Goal: Information Seeking & Learning: Learn about a topic

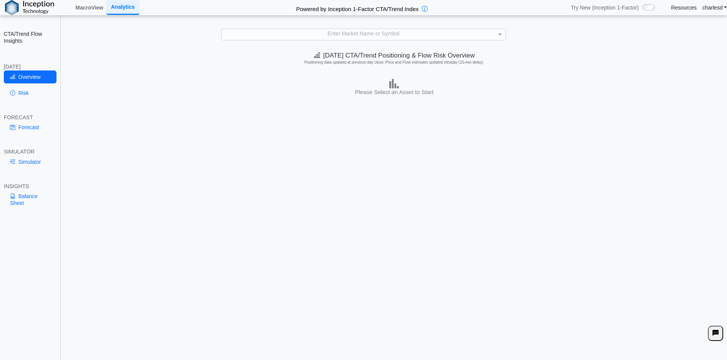
click at [269, 36] on div "Enter Market Name or Symbol" at bounding box center [364, 34] width 284 height 11
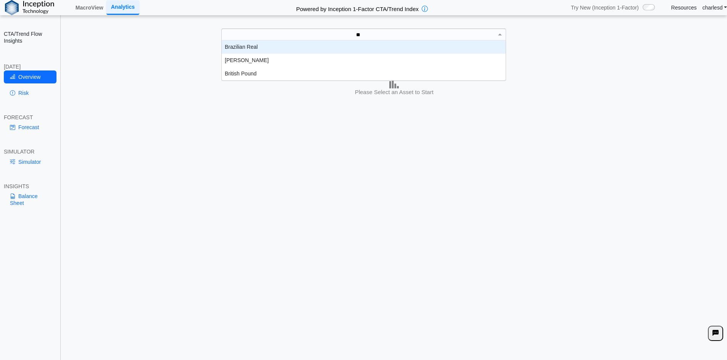
scroll to position [34, 278]
type input "*"
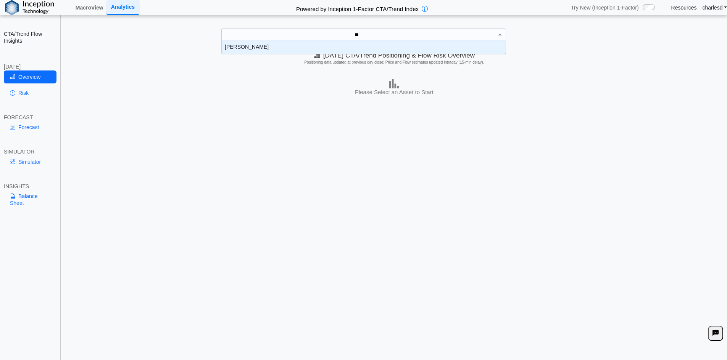
type input "*"
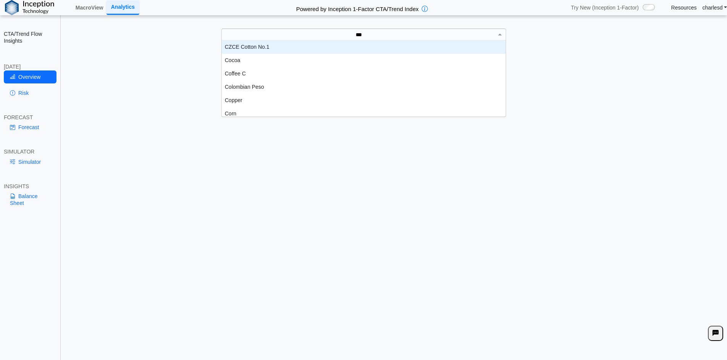
scroll to position [21, 278]
type input "****"
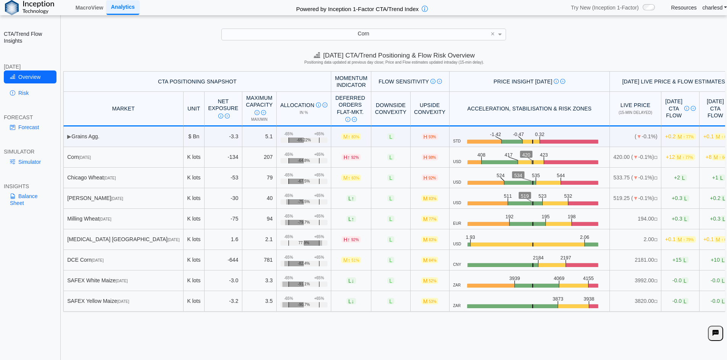
click at [686, 8] on link "Resources" at bounding box center [684, 7] width 26 height 7
click at [80, 9] on link "MacroView" at bounding box center [89, 7] width 34 height 13
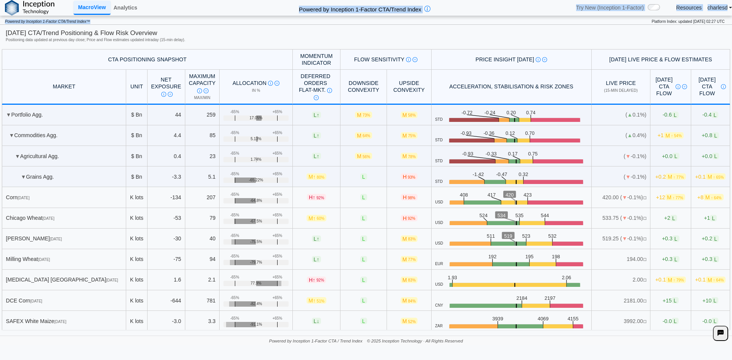
drag, startPoint x: 295, startPoint y: 11, endPoint x: 463, endPoint y: 18, distance: 168.7
click at [463, 18] on div "**********" at bounding box center [366, 180] width 732 height 360
click at [464, 18] on p "Powered by Inception 1-Factor CTA/Trend Index™" at bounding box center [326, 20] width 652 height 8
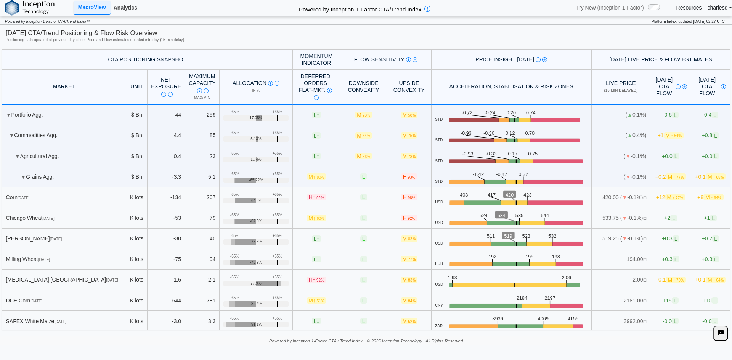
click at [121, 8] on link "Analytics" at bounding box center [126, 7] width 30 height 13
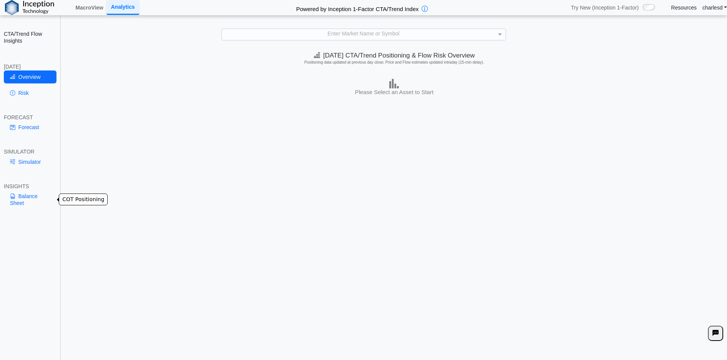
click at [24, 198] on link "Balance Sheet" at bounding box center [30, 200] width 53 height 20
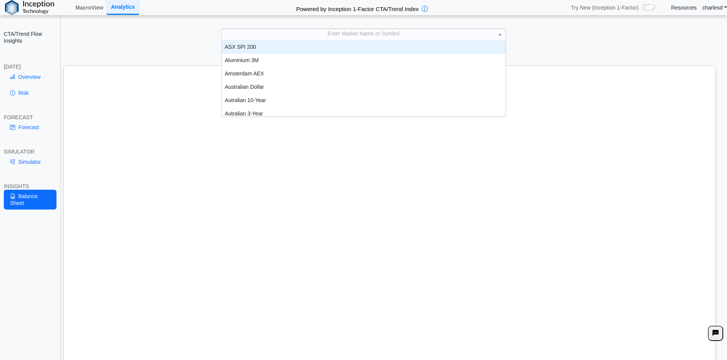
click at [341, 29] on div "Enter Market Name or Symbol" at bounding box center [363, 34] width 285 height 11
type input "****"
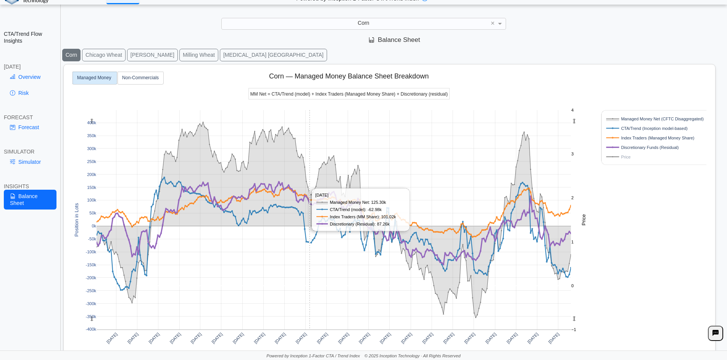
scroll to position [0, 0]
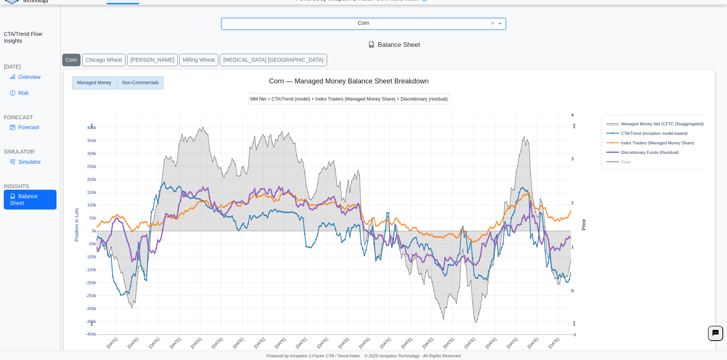
click at [134, 82] on text "Non-Commercials" at bounding box center [140, 82] width 37 height 5
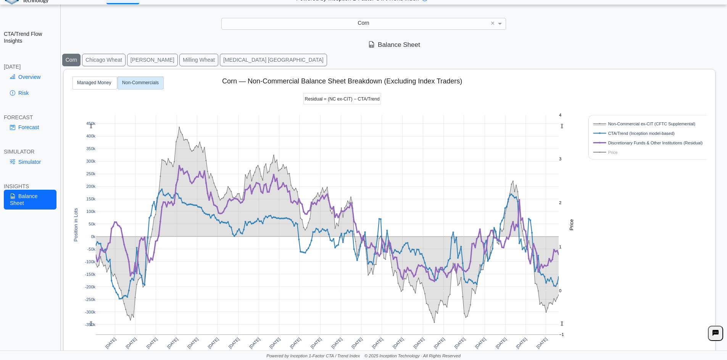
click at [179, 59] on button "Milling Wheat" at bounding box center [198, 60] width 39 height 13
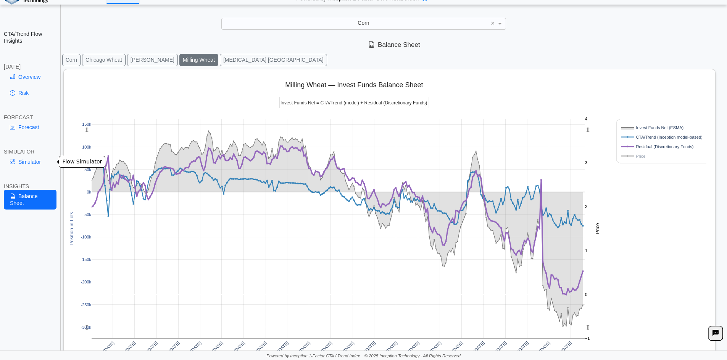
click at [28, 161] on link "Simulator" at bounding box center [30, 162] width 53 height 13
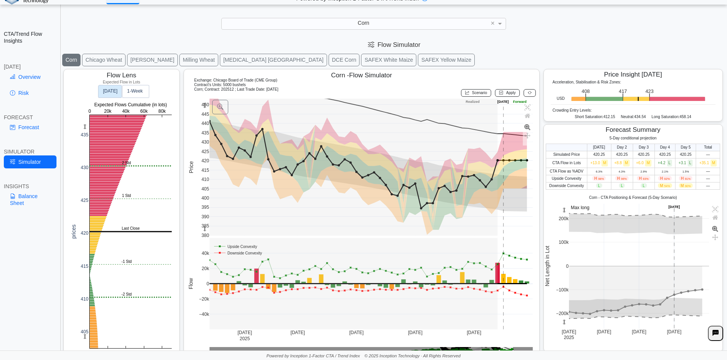
scroll to position [12, 0]
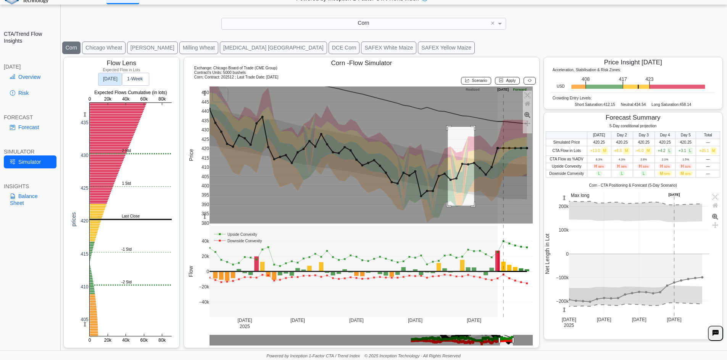
drag, startPoint x: 447, startPoint y: 127, endPoint x: 476, endPoint y: 206, distance: 84.4
click at [473, 206] on rect at bounding box center [370, 155] width 323 height 137
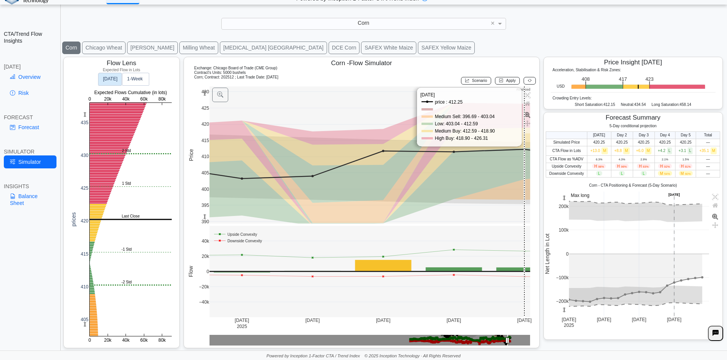
drag, startPoint x: 497, startPoint y: 179, endPoint x: 15, endPoint y: 191, distance: 481.5
click at [497, 179] on rect at bounding box center [369, 155] width 321 height 137
click at [473, 171] on rect at bounding box center [369, 155] width 321 height 137
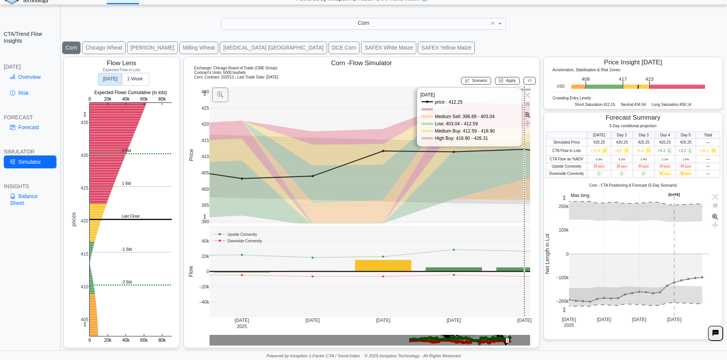
click at [473, 171] on rect at bounding box center [369, 155] width 321 height 137
click at [20, 205] on link "Balance Sheet" at bounding box center [30, 200] width 53 height 20
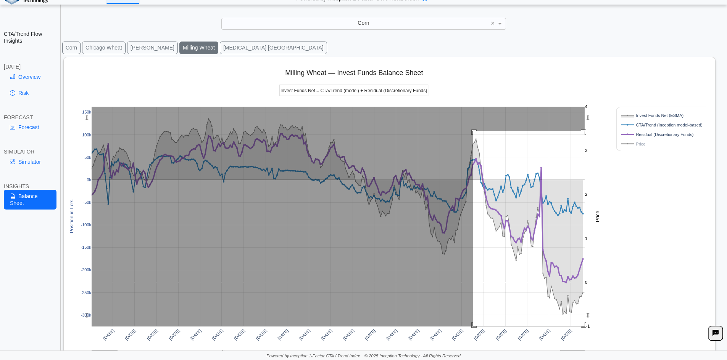
drag, startPoint x: 473, startPoint y: 131, endPoint x: 592, endPoint y: 336, distance: 236.9
click at [592, 336] on div "Apr 2020 Jul 2020 Oct 2020 Jan 2021 Apr 2021 Jul 2021 Oct 2021 Jan 2022 Apr 202…" at bounding box center [386, 228] width 639 height 343
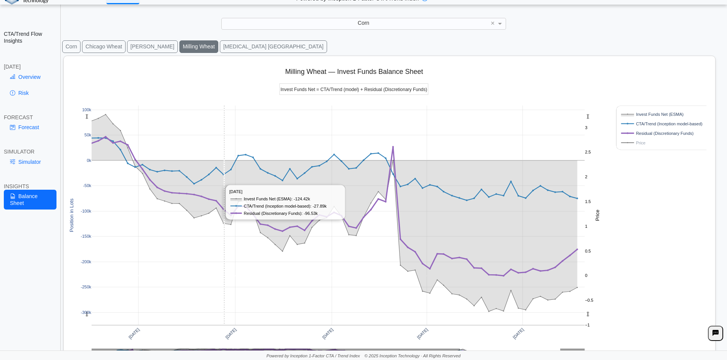
scroll to position [0, 0]
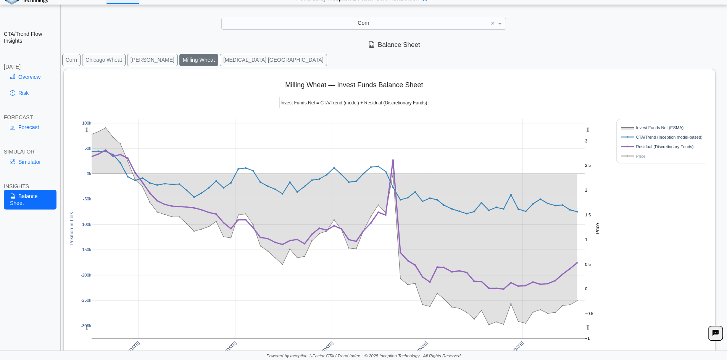
click at [56, 62] on div "CTA/Trend Flow Insights TODAY Overview Risk FORECAST Forecast SIMULATOR Simulat…" at bounding box center [30, 180] width 61 height 360
click at [63, 61] on button "Corn" at bounding box center [71, 60] width 18 height 13
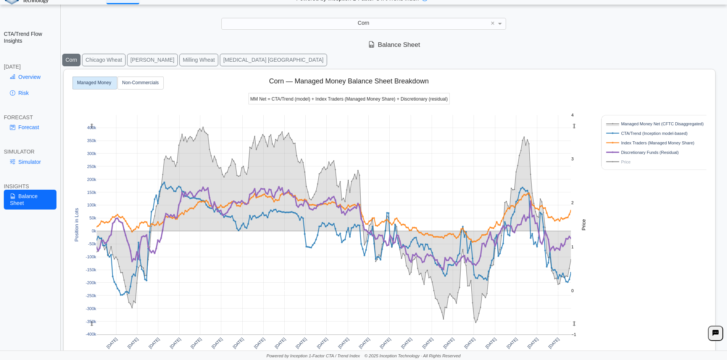
drag, startPoint x: 721, startPoint y: 101, endPoint x: 721, endPoint y: 107, distance: 5.7
click at [721, 107] on div "Today's CTA/Trend Positioning & Flow Risk Overview Positioning data updated at …" at bounding box center [393, 194] width 665 height 314
click at [35, 168] on link "Simulator" at bounding box center [30, 162] width 53 height 13
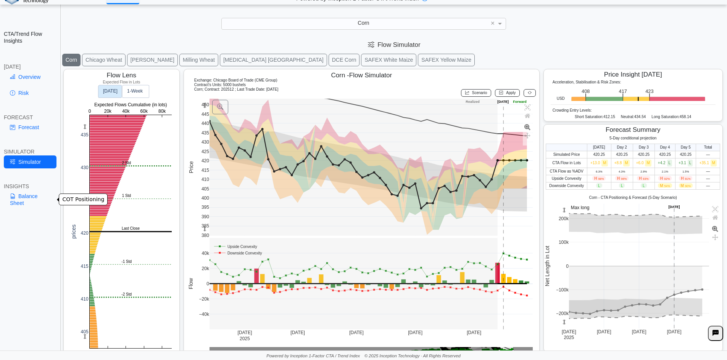
click at [29, 197] on link "Balance Sheet" at bounding box center [30, 200] width 53 height 20
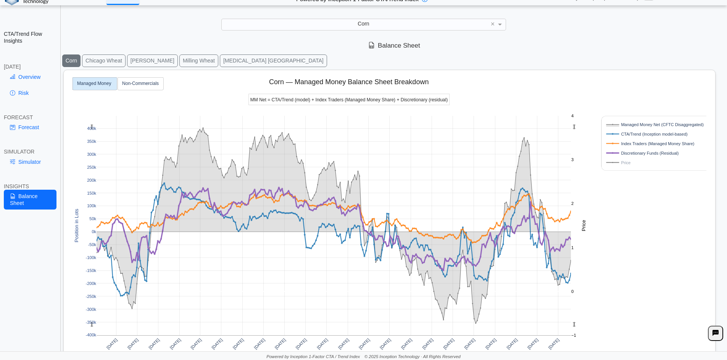
scroll to position [11, 0]
click at [29, 127] on link "Forecast" at bounding box center [30, 127] width 53 height 13
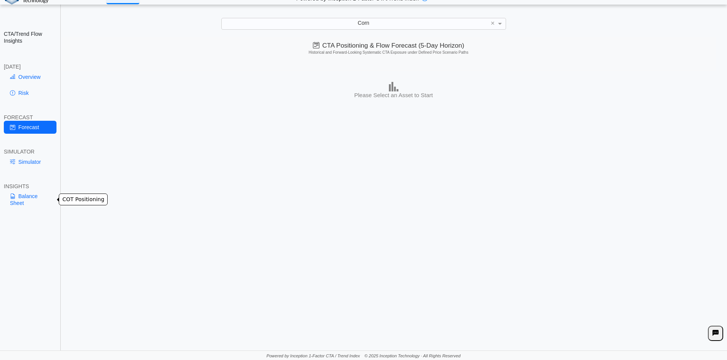
click at [19, 203] on link "Balance Sheet" at bounding box center [30, 200] width 53 height 20
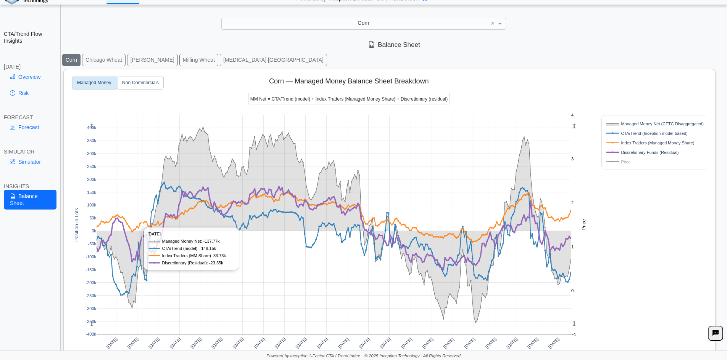
scroll to position [61, 0]
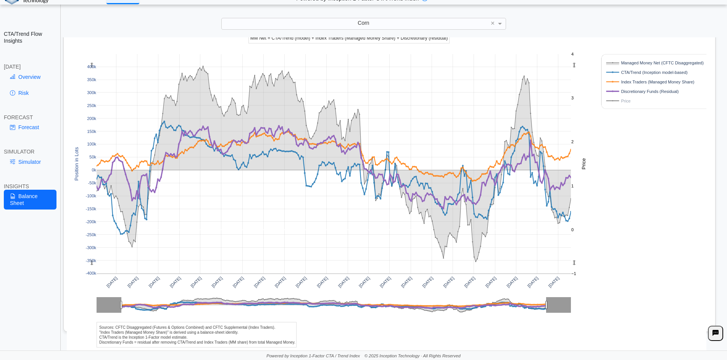
click at [624, 217] on div "Apr 2020 Jul 2020 Oct 2020 Jan 2021 Apr 2021 Jul 2021 Oct 2021 Jan 2022 Apr 202…" at bounding box center [386, 179] width 639 height 343
click at [104, 342] on div "Apr 2020 Jul 2020 Oct 2020 Jan 2021 Apr 2021 Jul 2021 Oct 2021 Jan 2022 Apr 202…" at bounding box center [386, 179] width 639 height 343
click at [115, 344] on div "Apr 2020 Jul 2020 Oct 2020 Jan 2021 Apr 2021 Jul 2021 Oct 2021 Jan 2022 Apr 202…" at bounding box center [386, 179] width 639 height 343
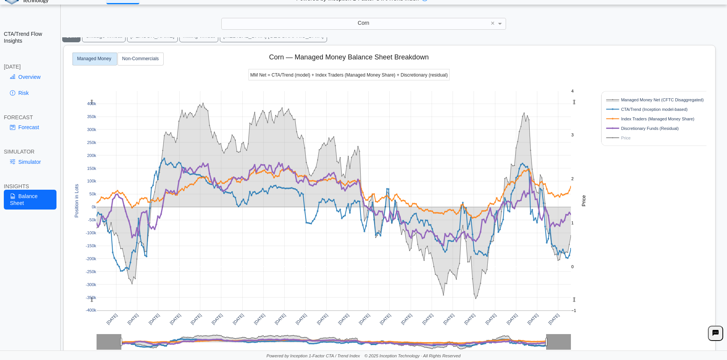
scroll to position [0, 0]
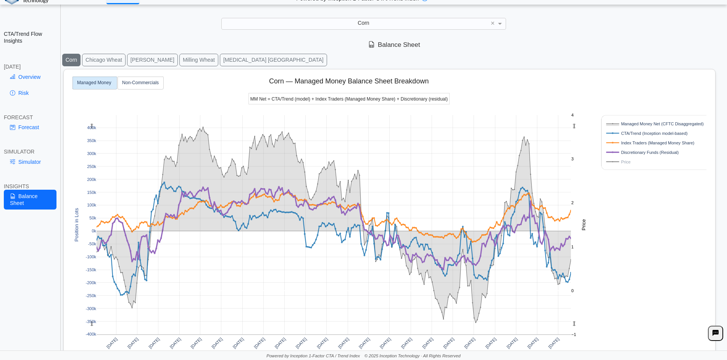
click at [107, 61] on button "Chicago Wheat" at bounding box center [103, 60] width 43 height 13
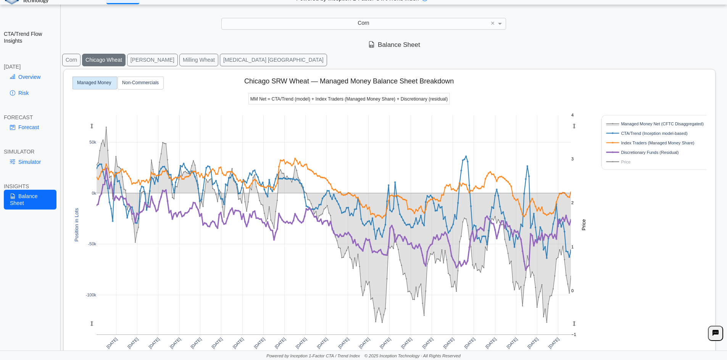
click at [74, 62] on button "Corn" at bounding box center [71, 60] width 18 height 13
click at [31, 164] on link "Simulator" at bounding box center [30, 162] width 53 height 13
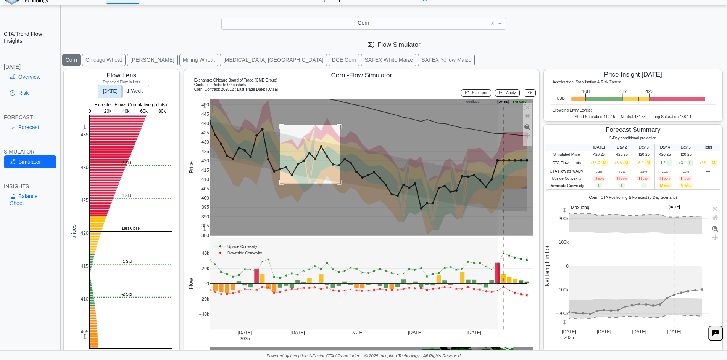
drag, startPoint x: 282, startPoint y: 129, endPoint x: 340, endPoint y: 186, distance: 82.0
click at [340, 186] on rect at bounding box center [370, 167] width 323 height 137
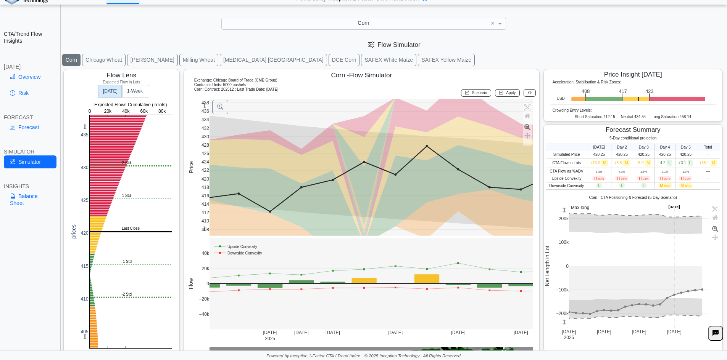
click at [432, 203] on rect at bounding box center [370, 167] width 323 height 137
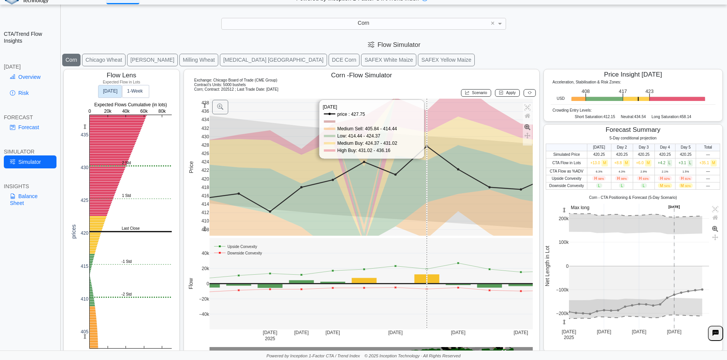
click at [431, 203] on rect at bounding box center [370, 167] width 323 height 137
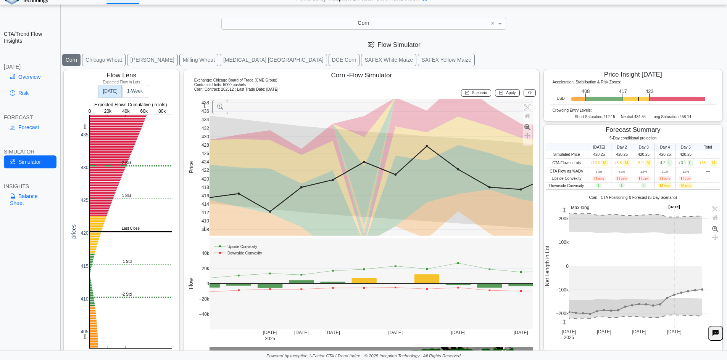
click at [435, 198] on rect at bounding box center [370, 167] width 323 height 137
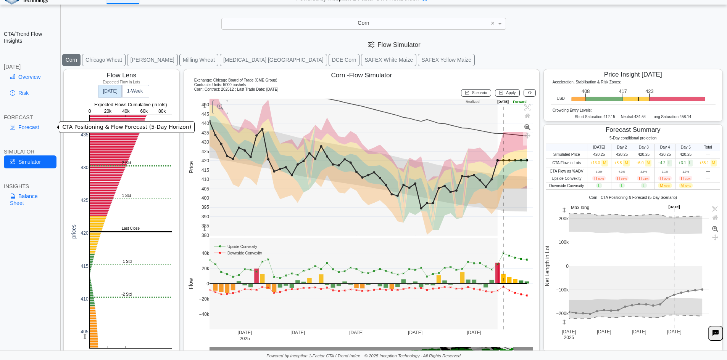
click at [28, 129] on link "Forecast" at bounding box center [30, 127] width 53 height 13
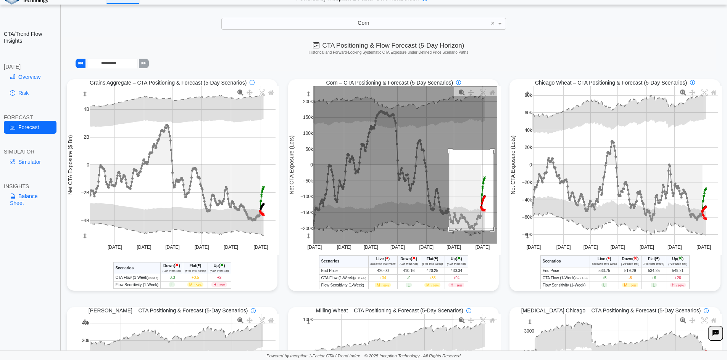
drag, startPoint x: 494, startPoint y: 256, endPoint x: 490, endPoint y: 233, distance: 23.6
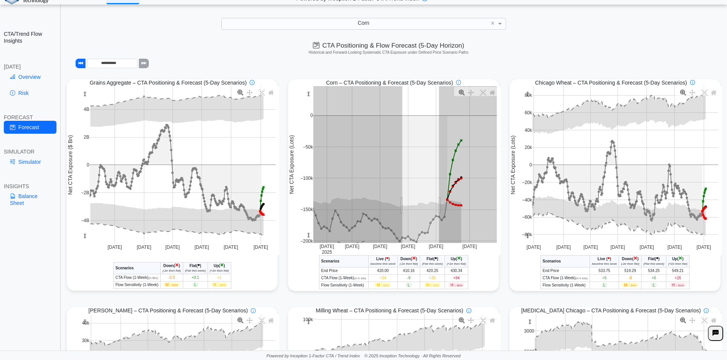
drag, startPoint x: 415, startPoint y: 206, endPoint x: 387, endPoint y: 206, distance: 28.6
click at [387, 206] on rect at bounding box center [404, 164] width 183 height 157
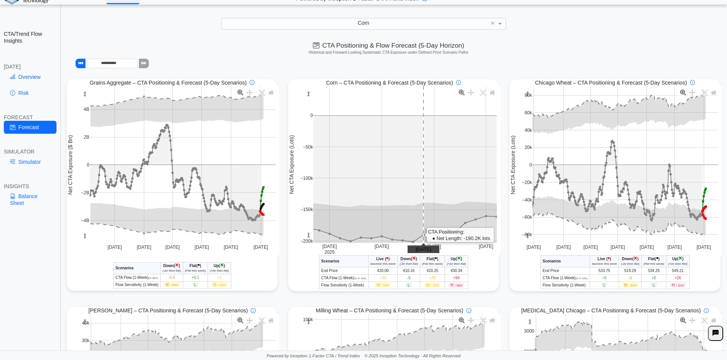
click at [419, 196] on rect at bounding box center [404, 164] width 183 height 157
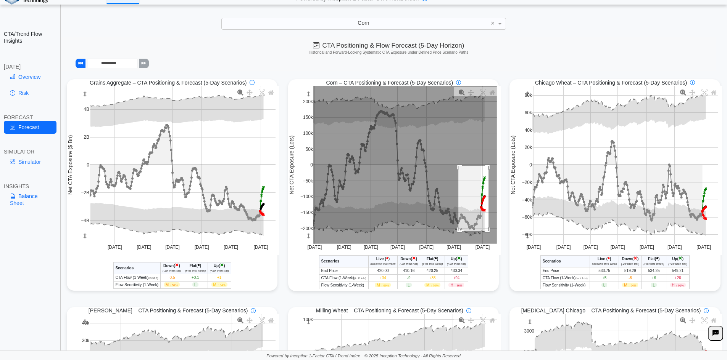
drag, startPoint x: 455, startPoint y: 167, endPoint x: 486, endPoint y: 232, distance: 71.5
click at [486, 232] on rect at bounding box center [404, 165] width 183 height 158
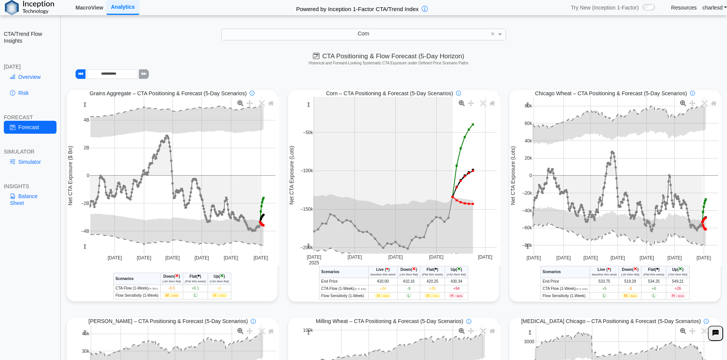
drag, startPoint x: 91, startPoint y: 13, endPoint x: 89, endPoint y: 23, distance: 9.4
click at [91, 13] on link "MacroView" at bounding box center [89, 7] width 34 height 13
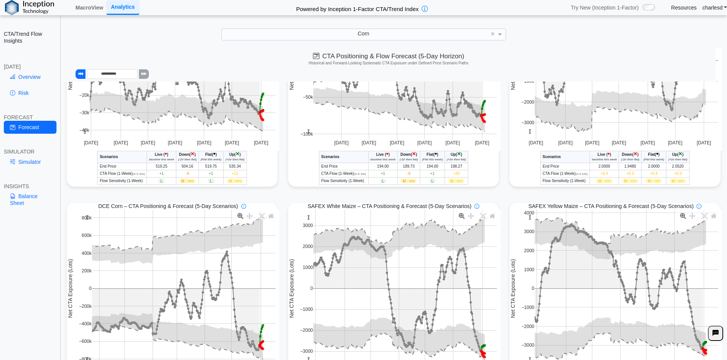
scroll to position [415, 0]
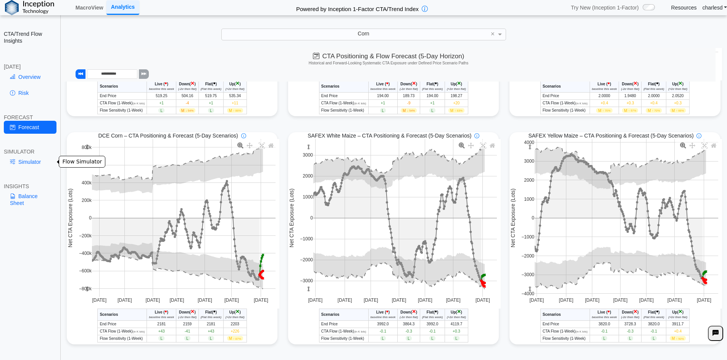
click at [37, 163] on link "Simulator" at bounding box center [30, 162] width 53 height 13
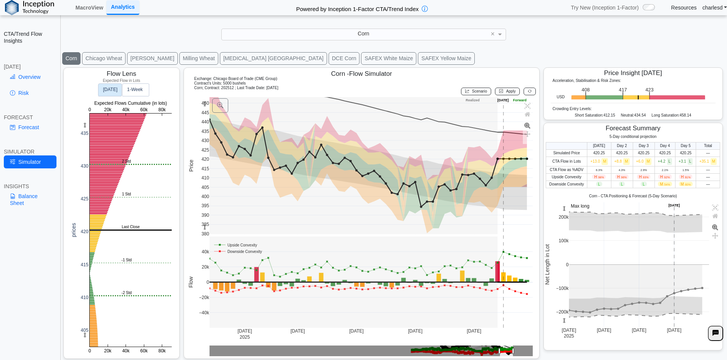
drag, startPoint x: 193, startPoint y: 88, endPoint x: 285, endPoint y: 92, distance: 91.6
click at [285, 92] on div "Corn ; Contract: 202512 ; Last Trade Date: 2025-08-29 Scenario Apply" at bounding box center [361, 91] width 349 height 11
drag, startPoint x: 547, startPoint y: 81, endPoint x: 629, endPoint y: 82, distance: 82.4
click at [629, 82] on div "Acceleration, Stabilisation & Risk Zones:" at bounding box center [632, 82] width 165 height 6
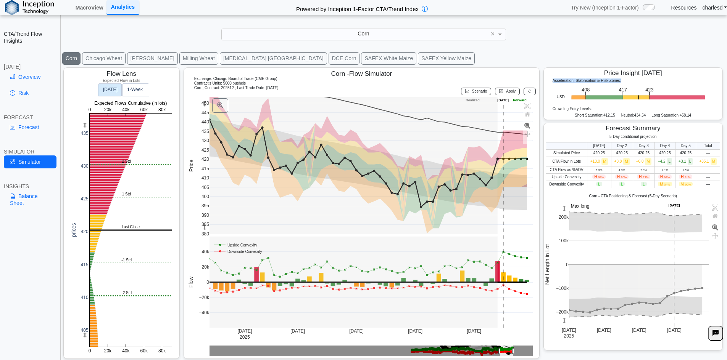
click at [629, 82] on div "Acceleration, Stabilisation & Risk Zones:" at bounding box center [632, 82] width 165 height 6
drag, startPoint x: 554, startPoint y: 81, endPoint x: 606, endPoint y: 83, distance: 52.3
click at [606, 83] on span "Acceleration, Stabilisation & Risk Zones:" at bounding box center [586, 81] width 69 height 4
drag, startPoint x: 549, startPoint y: 108, endPoint x: 694, endPoint y: 119, distance: 146.2
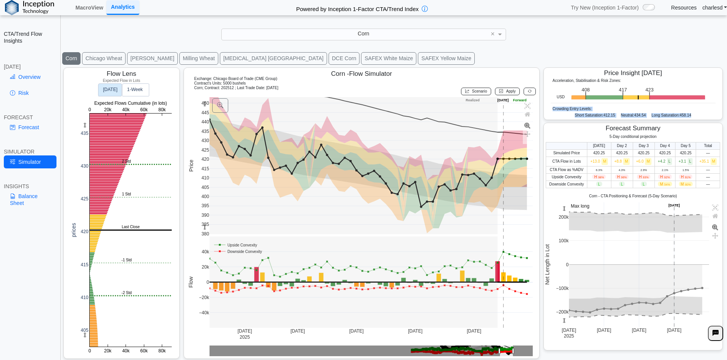
click at [694, 119] on div "Acceleration, Stabilisation & Risk Zones: USD .zone-text { font-size: 22px; fon…" at bounding box center [633, 99] width 172 height 41
click at [694, 119] on div "Short Saturation: 412.15 Neutral: 434.54 Long Saturation: 458.14" at bounding box center [632, 116] width 165 height 6
drag, startPoint x: 550, startPoint y: 109, endPoint x: 702, endPoint y: 119, distance: 152.2
click at [702, 119] on div "Acceleration, Stabilisation & Risk Zones: USD .zone-text { font-size: 22px; fon…" at bounding box center [633, 99] width 172 height 41
click at [697, 117] on div "Short Saturation: 412.15 Neutral: 434.54 Long Saturation: 458.14" at bounding box center [632, 116] width 165 height 6
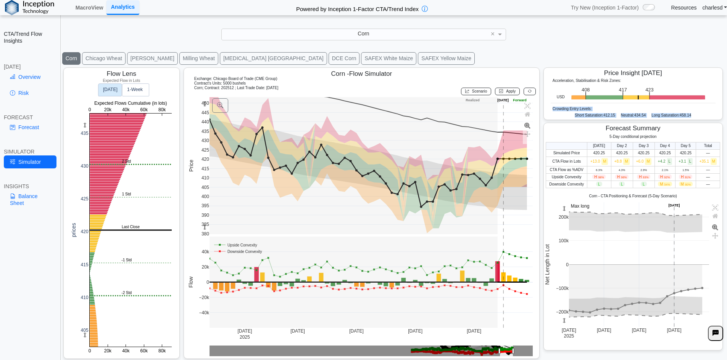
drag, startPoint x: 545, startPoint y: 105, endPoint x: 710, endPoint y: 118, distance: 165.3
click at [710, 118] on div "Acceleration, Stabilisation & Risk Zones: USD .zone-text { font-size: 22px; fon…" at bounding box center [633, 99] width 172 height 41
click at [704, 126] on div "Forecast Summary" at bounding box center [632, 128] width 177 height 9
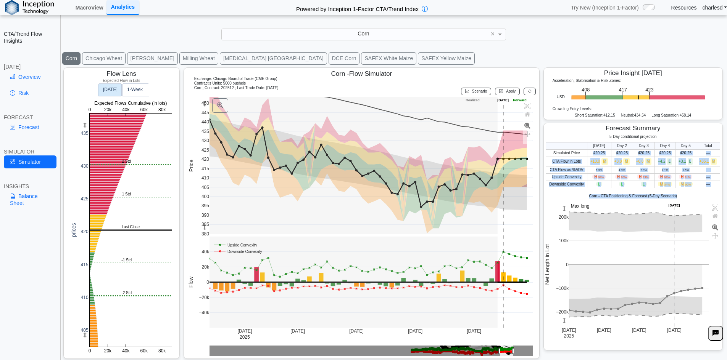
drag, startPoint x: 587, startPoint y: 151, endPoint x: 704, endPoint y: 189, distance: 122.2
click at [704, 189] on div "5-Day conditional projection Today Day 2 Day 3 Day 4 Day 5 Total Simulated Pric…" at bounding box center [633, 237] width 179 height 205
click at [706, 186] on td "—" at bounding box center [708, 184] width 24 height 7
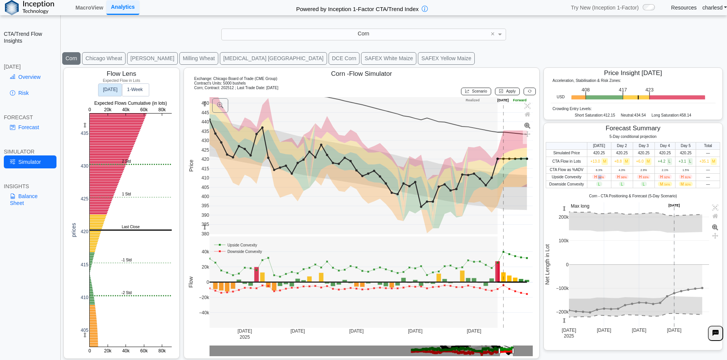
drag, startPoint x: 593, startPoint y: 179, endPoint x: 597, endPoint y: 178, distance: 4.3
click at [597, 179] on span "H 98%" at bounding box center [598, 177] width 13 height 5
click at [598, 178] on span "98%" at bounding box center [601, 177] width 6 height 3
drag, startPoint x: 593, startPoint y: 178, endPoint x: 599, endPoint y: 178, distance: 6.5
click at [599, 178] on span "H 98%" at bounding box center [598, 177] width 13 height 5
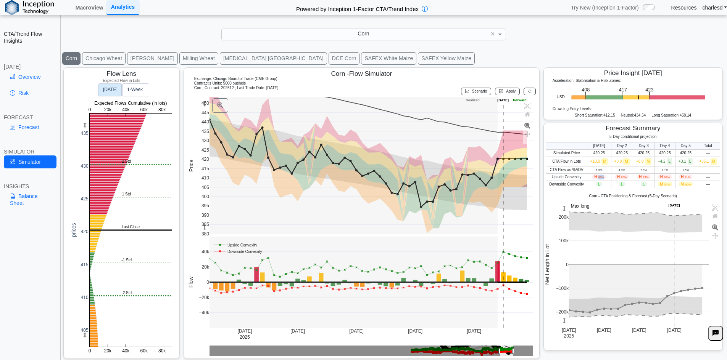
click at [601, 178] on td "H 98%" at bounding box center [599, 177] width 24 height 7
drag, startPoint x: 588, startPoint y: 162, endPoint x: 720, endPoint y: 166, distance: 132.4
click at [719, 166] on div "Flow Lens Expected Flow in Lots 0 20k 40k 60k 80k 405 410 415 420 425 430 435 0…" at bounding box center [393, 214] width 665 height 296
click at [720, 166] on div "Flow Lens Expected Flow in Lots 0 20k 40k 60k 80k 405 410 415 420 425 430 435 0…" at bounding box center [393, 214] width 665 height 296
drag, startPoint x: 557, startPoint y: 179, endPoint x: 660, endPoint y: 181, distance: 103.8
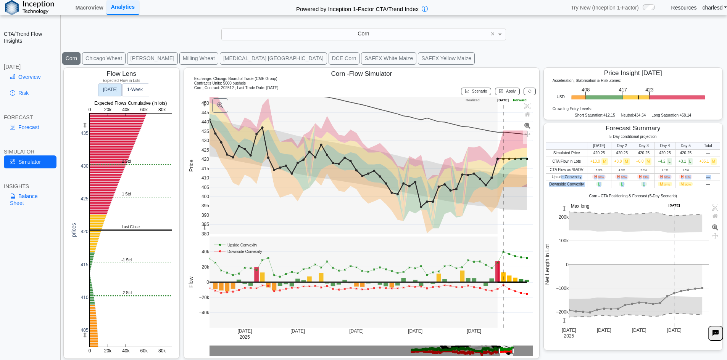
click at [660, 181] on tbody "Simulated Price 420.25 420.25 420.25 420.25 420.25 — CTA Flow in Lots +13.0 M +…" at bounding box center [633, 169] width 174 height 39
click at [660, 181] on td "M 54%" at bounding box center [664, 184] width 21 height 7
drag, startPoint x: 592, startPoint y: 171, endPoint x: 679, endPoint y: 170, distance: 86.6
click at [678, 171] on tr "CTA Flow as %ADV 6.3% 4.3% 2.9% 2.1% 1.5% —" at bounding box center [633, 169] width 174 height 7
click at [696, 170] on td "—" at bounding box center [708, 169] width 24 height 7
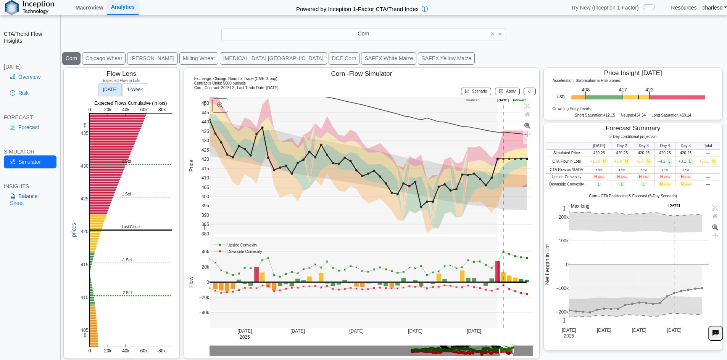
click at [696, 170] on td "—" at bounding box center [708, 169] width 24 height 7
drag, startPoint x: 681, startPoint y: 169, endPoint x: 688, endPoint y: 169, distance: 7.3
click at [688, 169] on td "1.5%" at bounding box center [685, 169] width 21 height 7
click at [689, 168] on td "1.5%" at bounding box center [685, 169] width 21 height 7
click at [682, 170] on span "1.5%" at bounding box center [685, 170] width 6 height 3
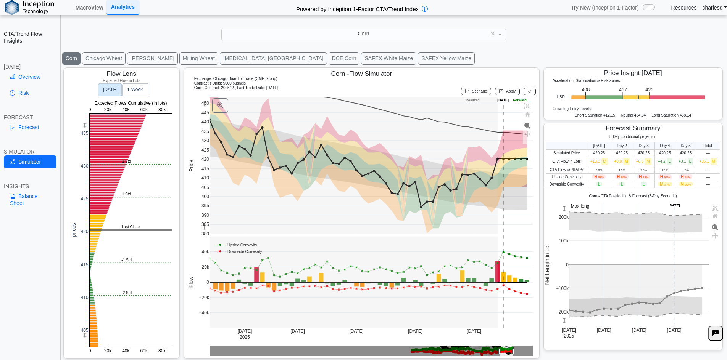
scroll to position [12, 0]
click at [41, 83] on link "Overview" at bounding box center [30, 77] width 53 height 13
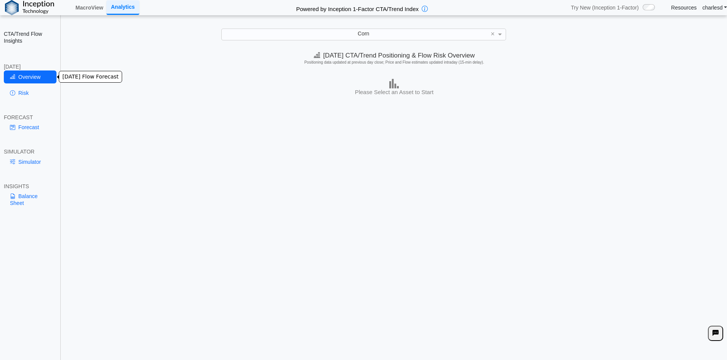
scroll to position [0, 0]
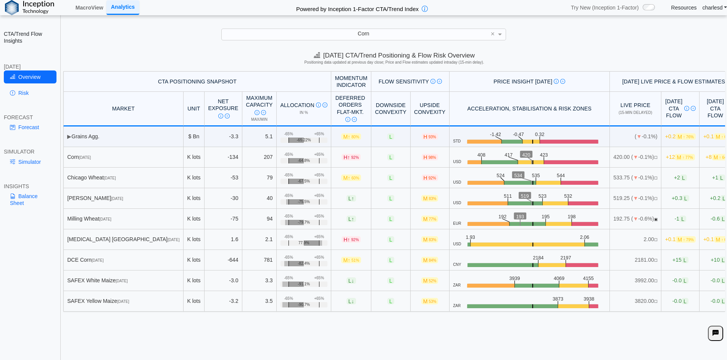
click at [352, 35] on div "Corn" at bounding box center [364, 34] width 284 height 11
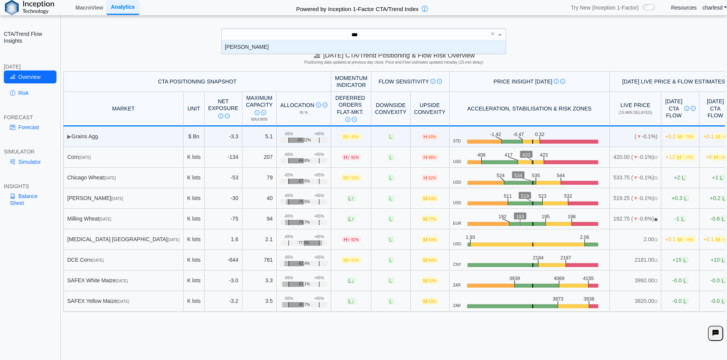
type input "****"
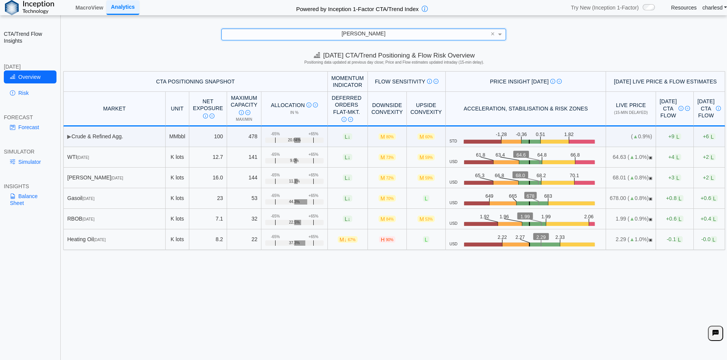
click at [22, 98] on link "Risk" at bounding box center [30, 93] width 53 height 13
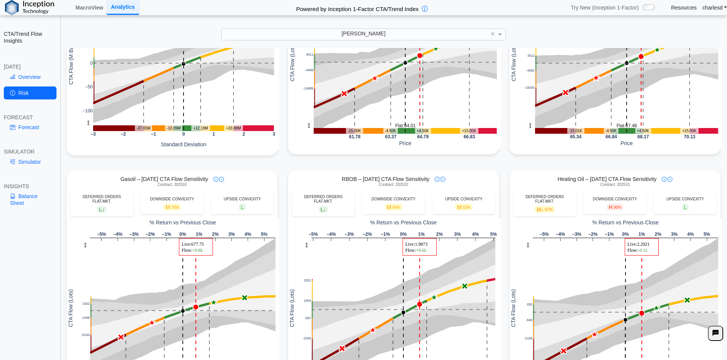
scroll to position [153, 0]
drag, startPoint x: 18, startPoint y: 127, endPoint x: 23, endPoint y: 130, distance: 5.5
click at [18, 127] on link "Forecast" at bounding box center [30, 127] width 53 height 13
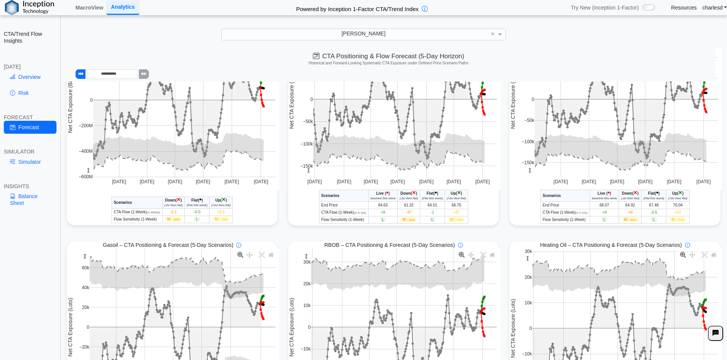
scroll to position [0, 0]
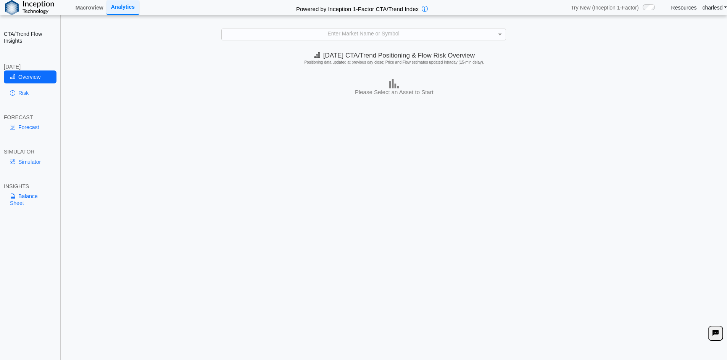
click at [317, 31] on div "Enter Market Name or Symbol" at bounding box center [364, 34] width 284 height 11
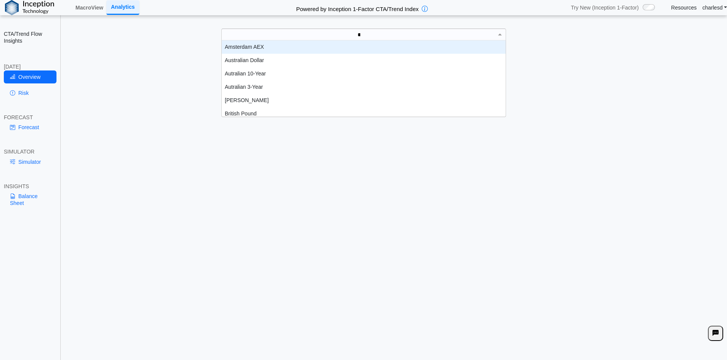
scroll to position [8, 278]
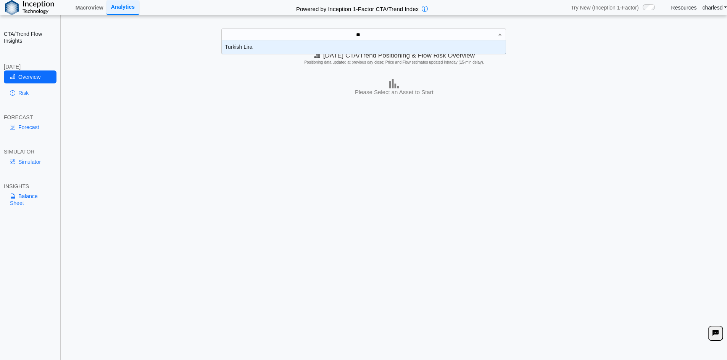
type input "***"
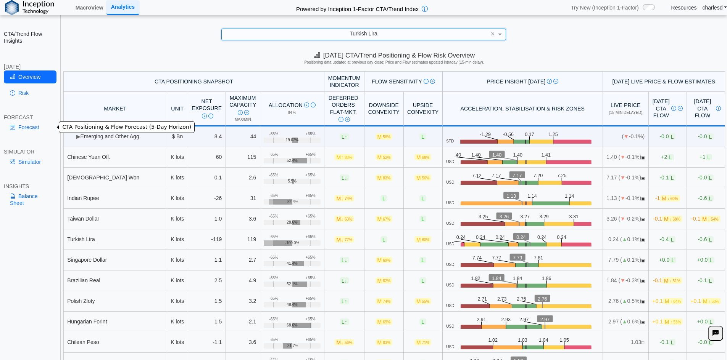
click at [22, 127] on link "Forecast" at bounding box center [30, 127] width 53 height 13
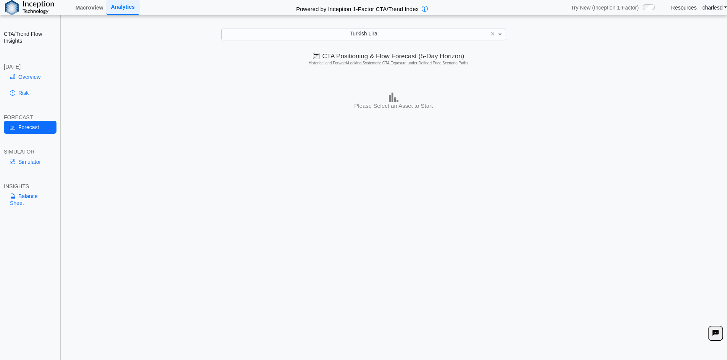
click at [24, 95] on link "Risk" at bounding box center [30, 93] width 53 height 13
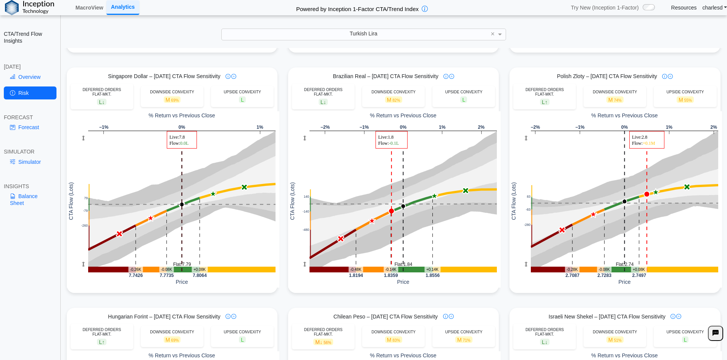
scroll to position [496, 0]
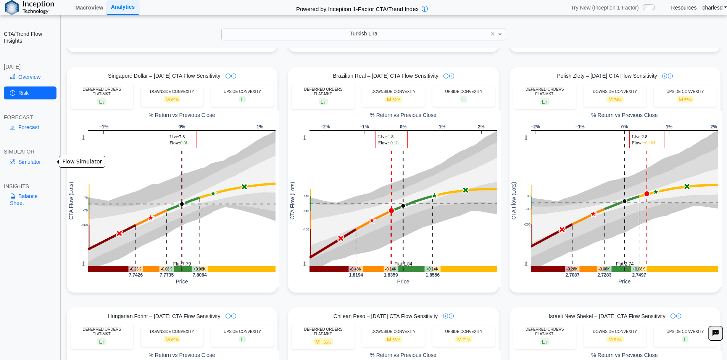
click at [38, 164] on link "Simulator" at bounding box center [30, 162] width 53 height 13
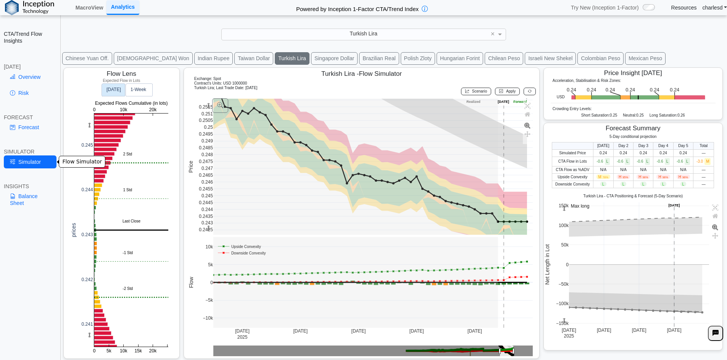
scroll to position [12, 0]
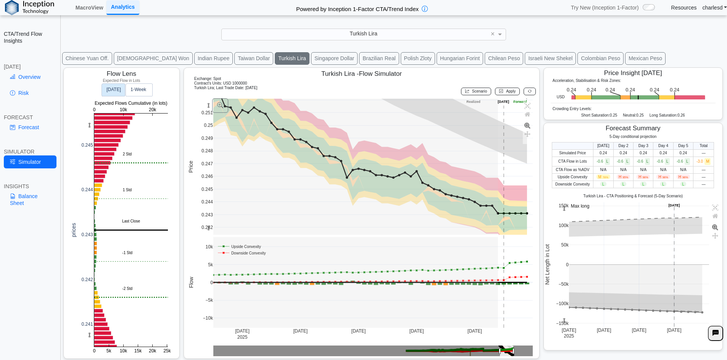
drag, startPoint x: 204, startPoint y: 228, endPoint x: 203, endPoint y: 219, distance: 9.3
click at [203, 219] on div "0.242 0.243 0.244 0.245 0.246 0.247 0.248 0.249 0.25 0.251 0.252 [DATE] [DATE] …" at bounding box center [360, 226] width 346 height 259
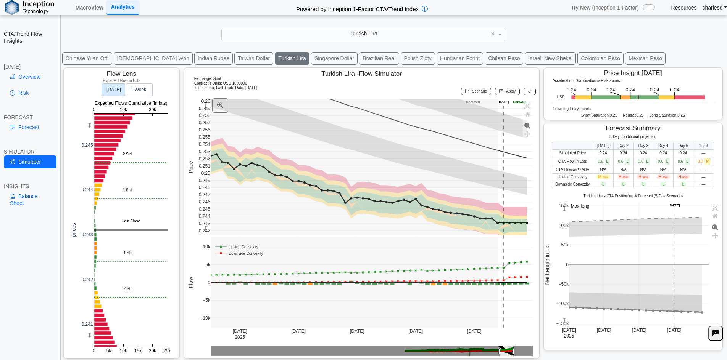
drag, startPoint x: 204, startPoint y: 106, endPoint x: 197, endPoint y: 166, distance: 59.6
click at [197, 166] on div "0.242 0.244 0.246 0.248 0.25 0.252 0.254 0.256 0.258 0.26 0.243 0.245 0.247 0.2…" at bounding box center [360, 226] width 346 height 259
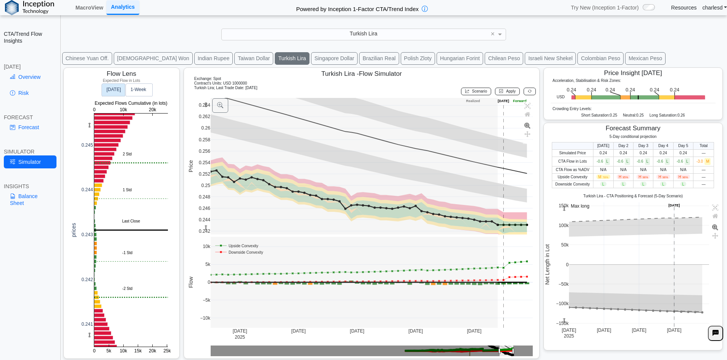
drag, startPoint x: 203, startPoint y: 106, endPoint x: 198, endPoint y: 135, distance: 29.1
click at [198, 135] on div "0.242 0.244 0.246 0.248 0.25 0.252 0.254 0.256 0.258 0.26 0.262 0.264 [DATE] [D…" at bounding box center [360, 226] width 346 height 259
click at [45, 130] on link "Forecast" at bounding box center [30, 127] width 53 height 13
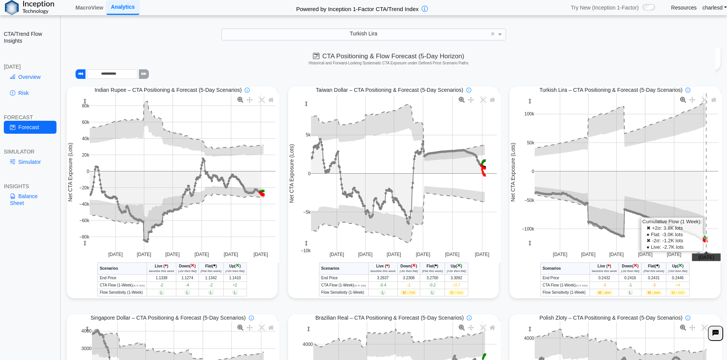
scroll to position [224, 0]
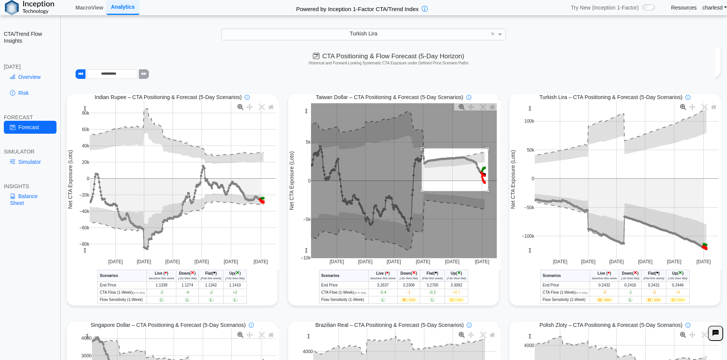
drag, startPoint x: 449, startPoint y: 175, endPoint x: 488, endPoint y: 196, distance: 44.2
click at [488, 196] on rect at bounding box center [404, 180] width 186 height 155
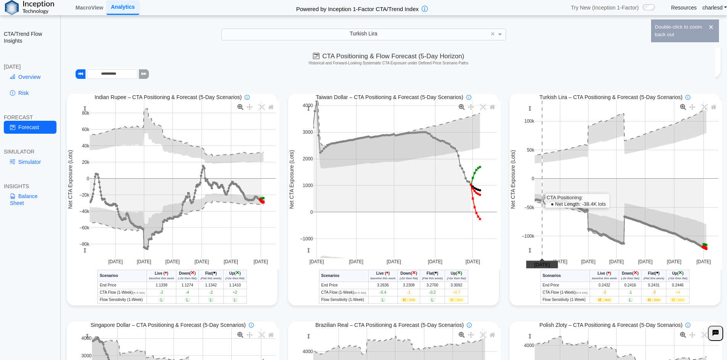
click at [421, 172] on rect at bounding box center [404, 180] width 183 height 158
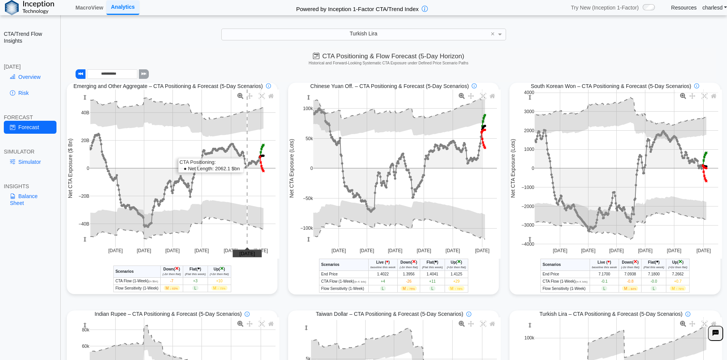
scroll to position [0, 0]
